Goal: Check status: Check status

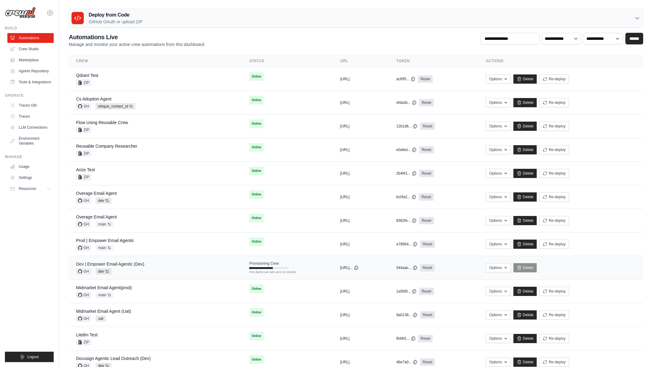
click at [129, 266] on link "Dev | Empower Email Agentic (Dev)" at bounding box center [110, 264] width 68 height 5
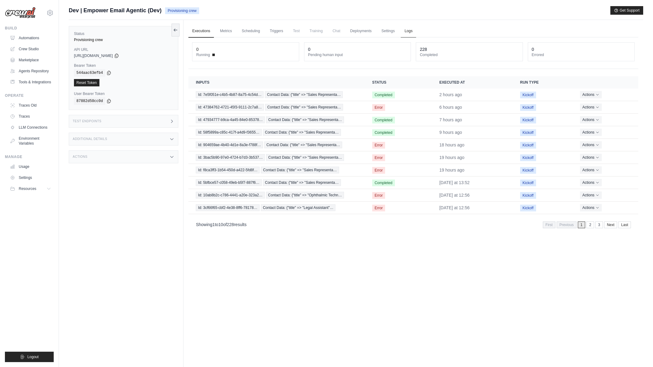
click at [406, 31] on link "Logs" at bounding box center [408, 31] width 15 height 13
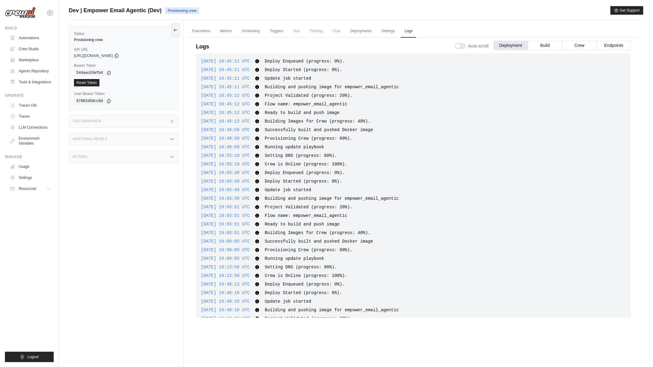
scroll to position [3496, 0]
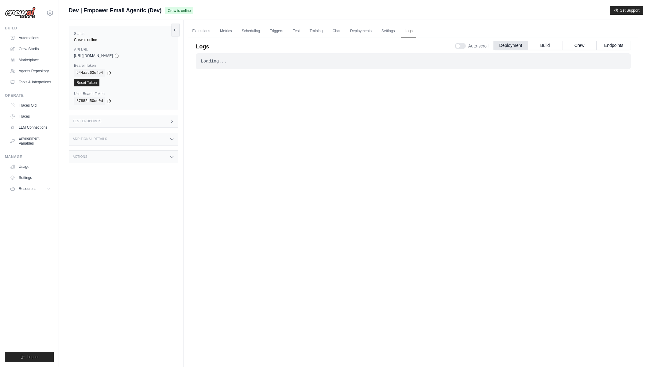
click at [413, 35] on link "Logs" at bounding box center [408, 31] width 15 height 13
click at [387, 34] on link "Settings" at bounding box center [388, 31] width 21 height 13
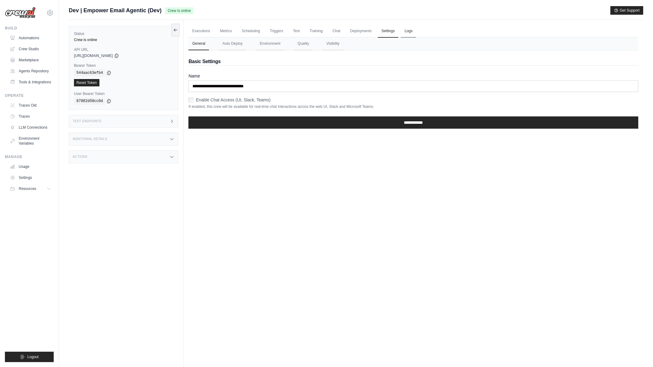
click at [404, 31] on link "Logs" at bounding box center [408, 31] width 15 height 13
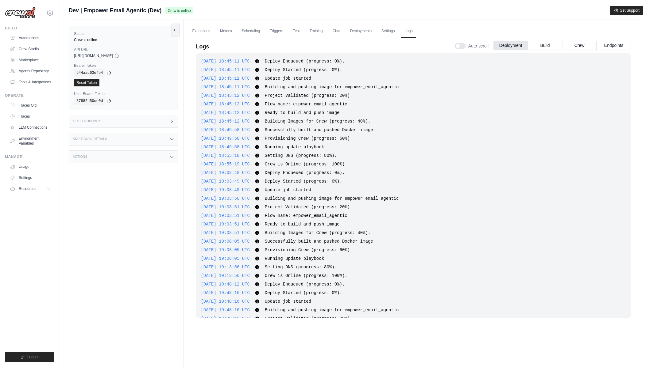
scroll to position [3507, 0]
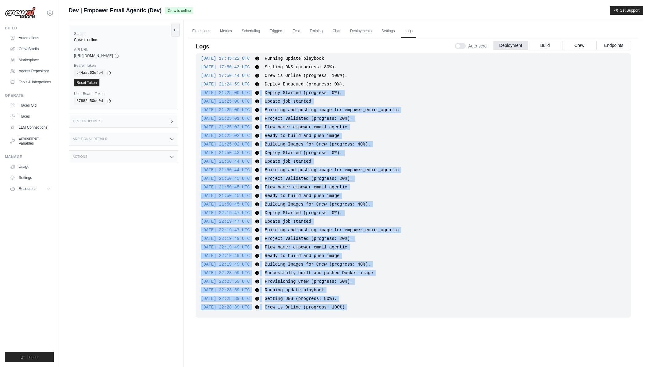
click at [192, 94] on div "Logs Auto-scroll Deployment Build Crew Endpoints 2025-09-26 18:45:11 UTC Deploy…" at bounding box center [413, 190] width 450 height 312
click at [399, 244] on div "2025-09-26 18:45:11 UTC Deploy Enqueued (progress: 0%). Show more Show less 202…" at bounding box center [413, 185] width 435 height 265
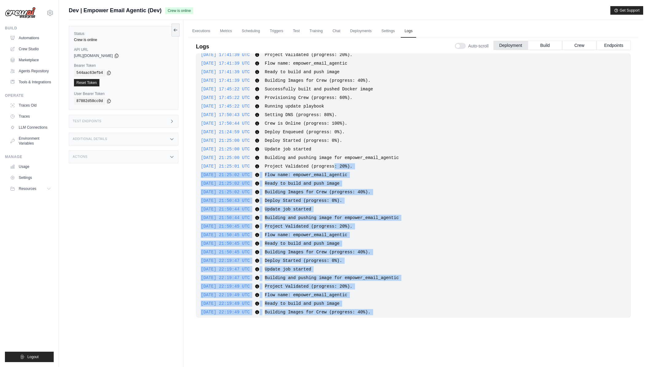
scroll to position [3432, 0]
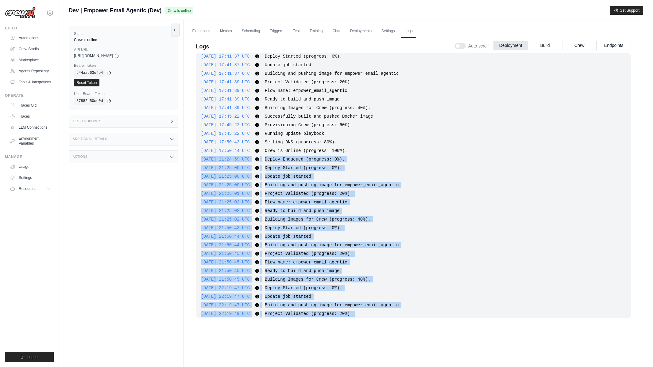
drag, startPoint x: 360, startPoint y: 309, endPoint x: 201, endPoint y: 160, distance: 217.7
click at [201, 160] on div "2025-09-26 18:45:11 UTC Deploy Enqueued (progress: 0%). Show more Show less 202…" at bounding box center [413, 185] width 435 height 265
copy div "2025-09-30 21:24:59 UTC Deploy Enqueued (progress: 0%). Show more Show less 202…"
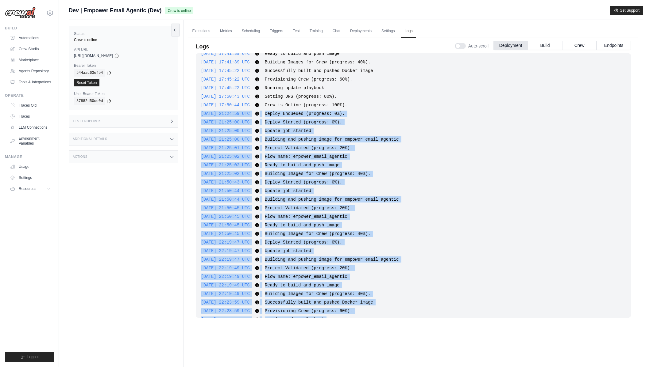
scroll to position [3489, 0]
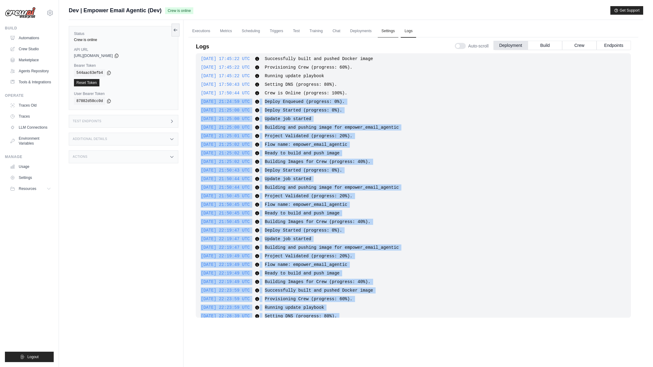
click at [386, 32] on link "Settings" at bounding box center [388, 31] width 21 height 13
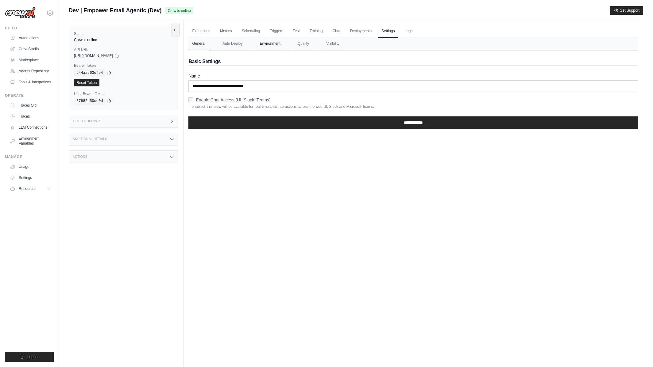
click at [276, 45] on button "Environment" at bounding box center [270, 43] width 28 height 13
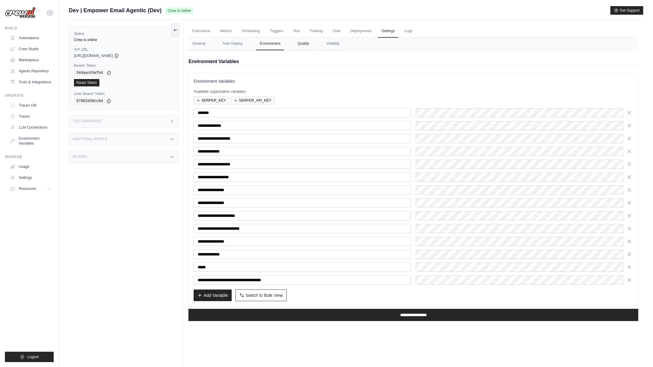
click at [309, 44] on button "Quality" at bounding box center [303, 43] width 19 height 13
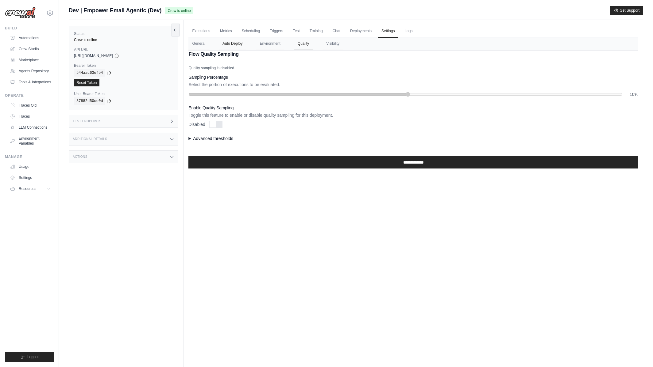
click at [240, 47] on button "Auto Deploy" at bounding box center [232, 43] width 27 height 13
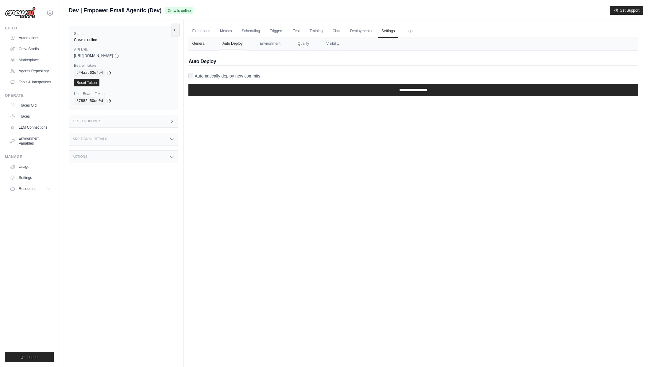
click at [205, 43] on button "General" at bounding box center [198, 43] width 21 height 13
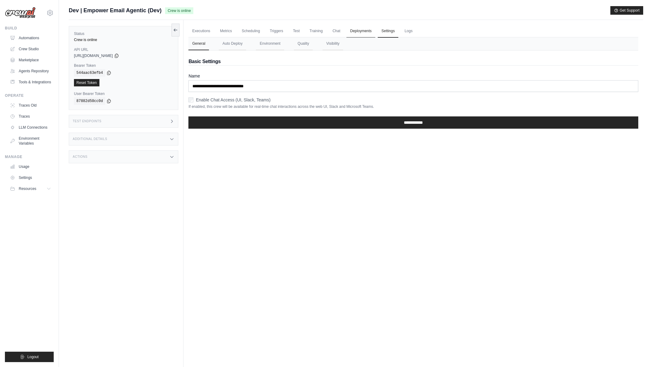
click at [354, 33] on link "Deployments" at bounding box center [360, 31] width 29 height 13
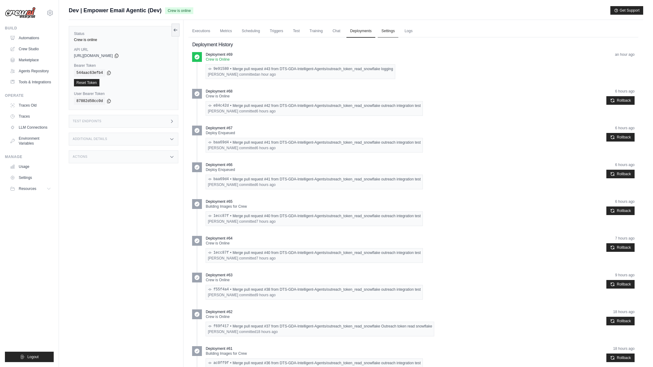
click at [387, 32] on link "Settings" at bounding box center [388, 31] width 21 height 13
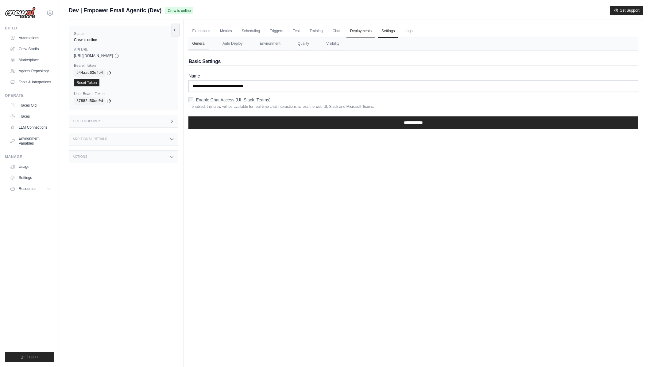
click at [352, 29] on link "Deployments" at bounding box center [360, 31] width 29 height 13
